Goal: Information Seeking & Learning: Understand process/instructions

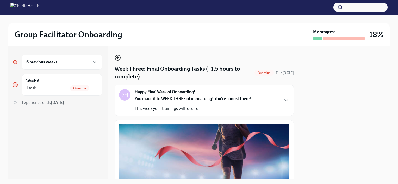
click at [117, 58] on icon "button" at bounding box center [118, 58] width 2 height 0
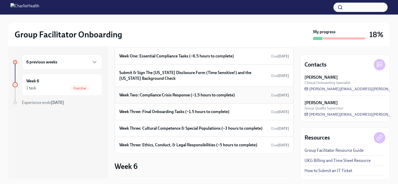
scroll to position [61, 0]
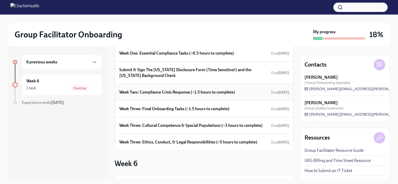
click at [172, 91] on h6 "Week Two: Compliance Crisis Response (~1.5 hours to complete)" at bounding box center [177, 93] width 116 height 6
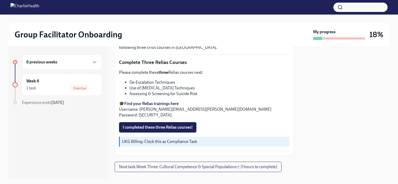
scroll to position [199, 0]
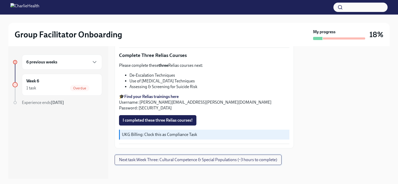
click at [175, 158] on span "Next task : Week Three: Cultural Competence & Special Populations (~3 hours to …" at bounding box center [198, 160] width 158 height 5
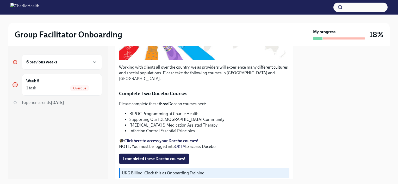
scroll to position [134, 0]
drag, startPoint x: 171, startPoint y: 132, endPoint x: 155, endPoint y: 132, distance: 15.9
click at [155, 138] on strong "Click here to access your Docebo courses!" at bounding box center [161, 140] width 74 height 5
